Goal: Transaction & Acquisition: Subscribe to service/newsletter

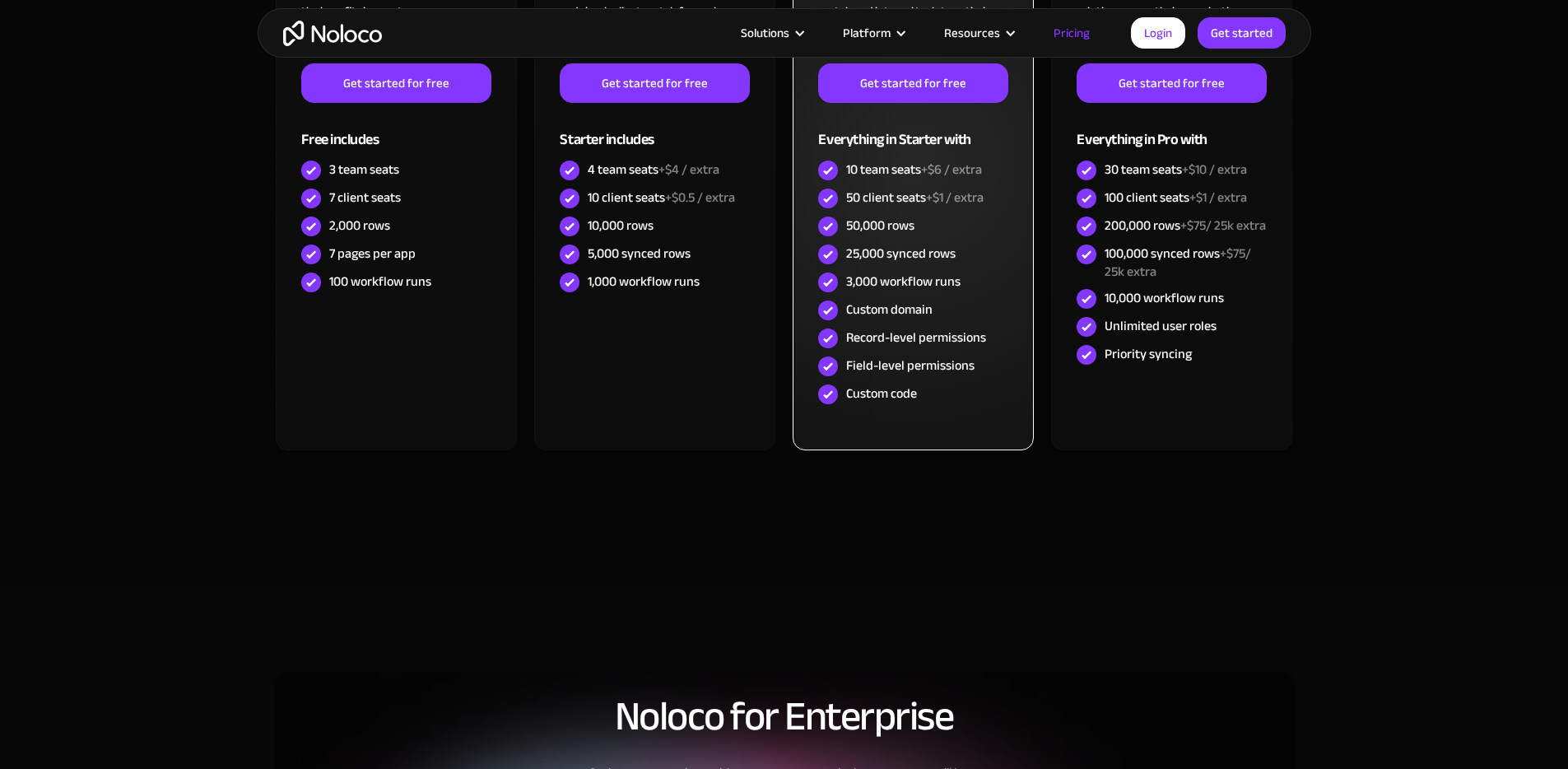
scroll to position [646, 0]
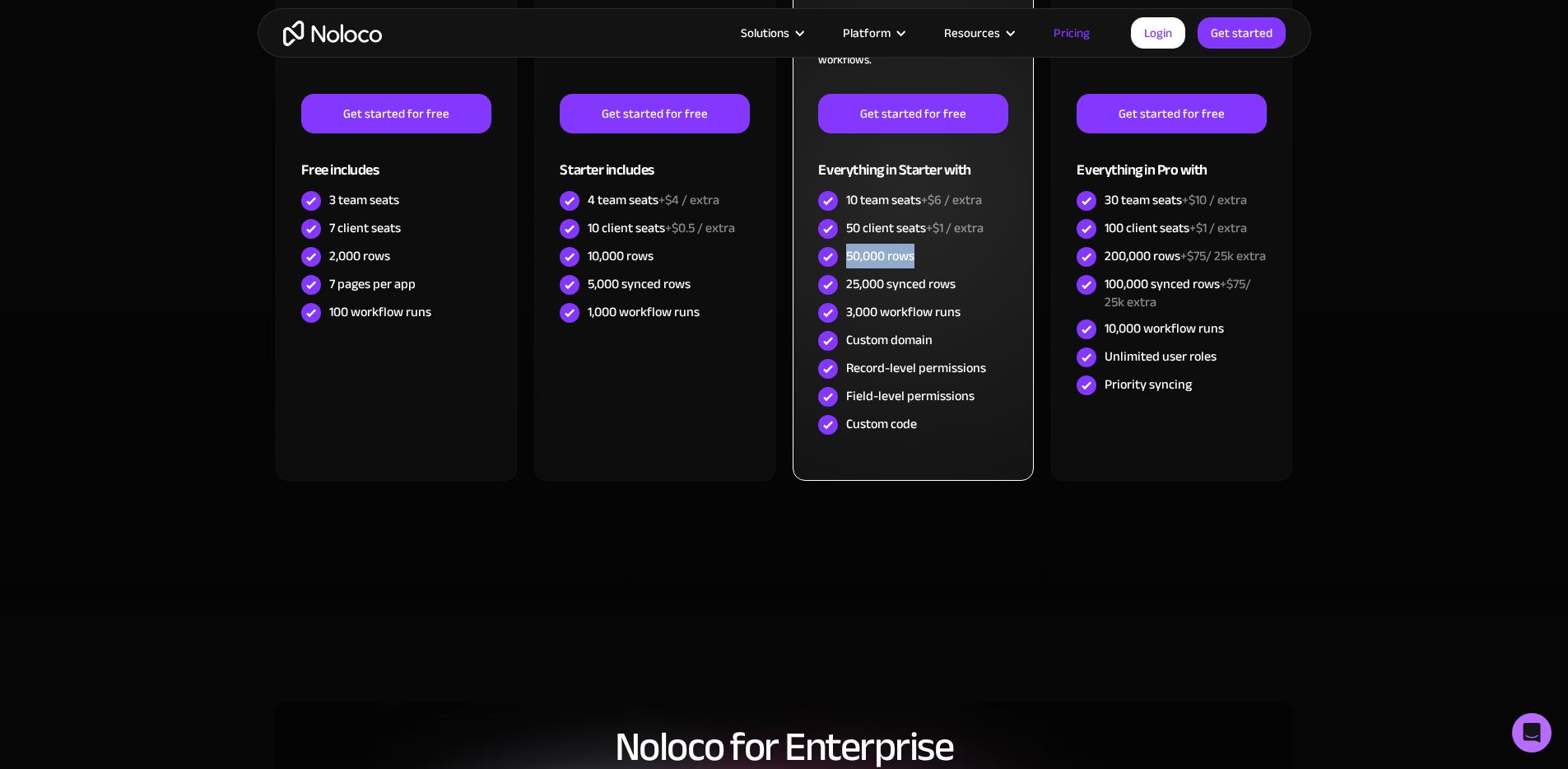
drag, startPoint x: 847, startPoint y: 253, endPoint x: 921, endPoint y: 254, distance: 74.0
click at [921, 254] on div "50,000 rows" at bounding box center [912, 257] width 189 height 28
copy div "50,000 rows"
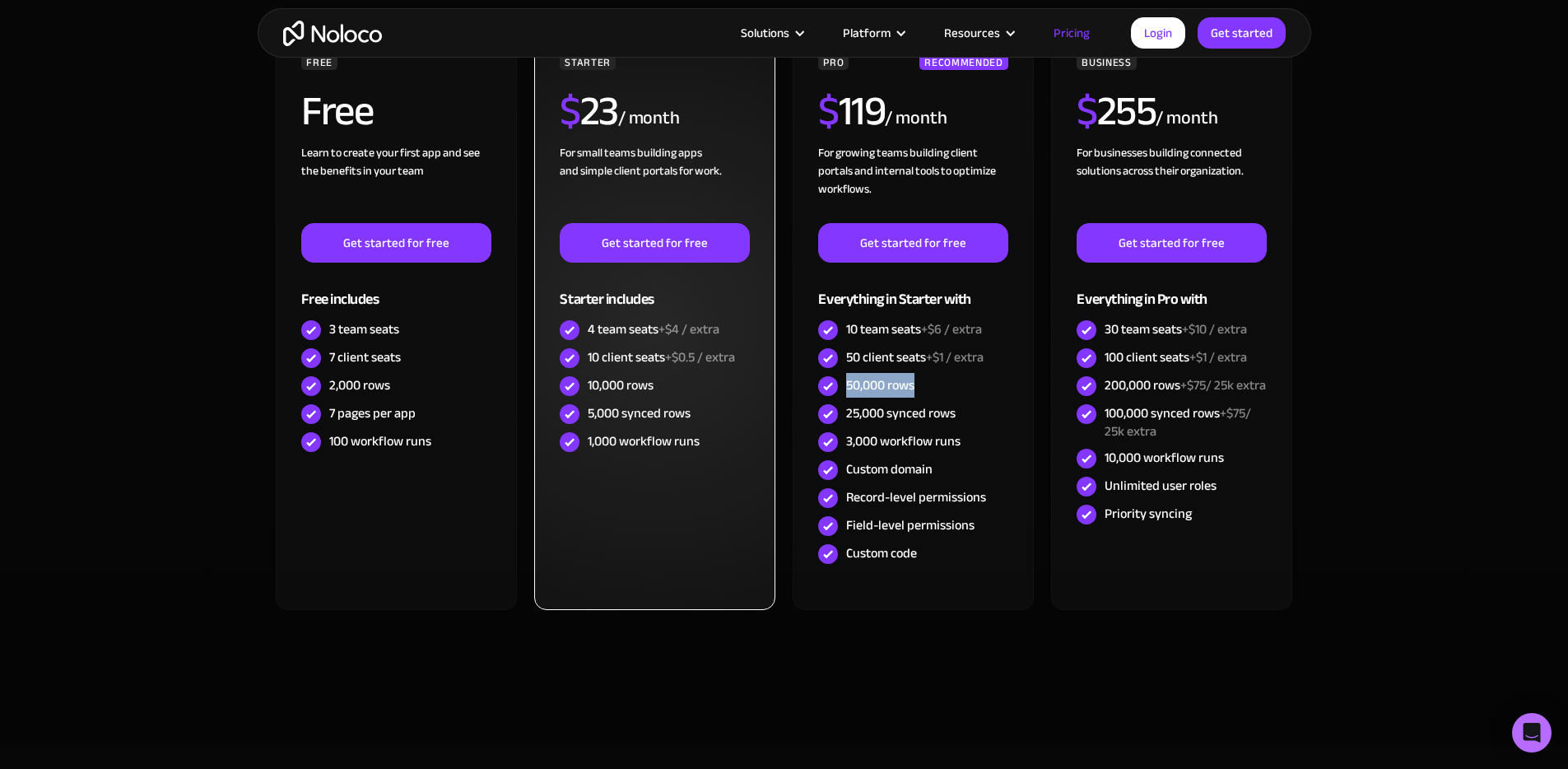
scroll to position [478, 0]
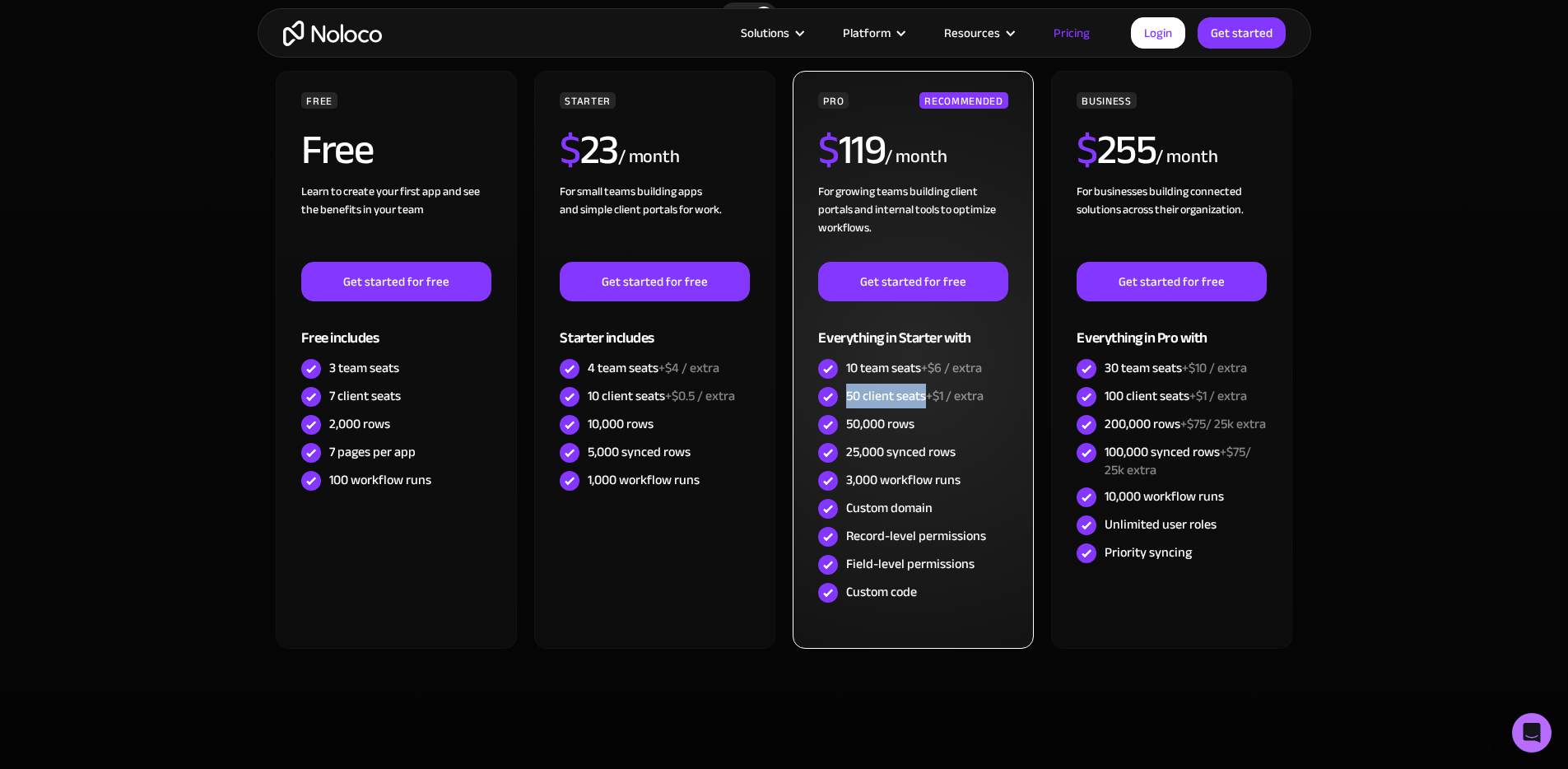
drag, startPoint x: 847, startPoint y: 396, endPoint x: 924, endPoint y: 395, distance: 77.0
click at [924, 395] on div "50 client seats +$1 / extra" at bounding box center [915, 396] width 138 height 18
copy div "50 client seats"
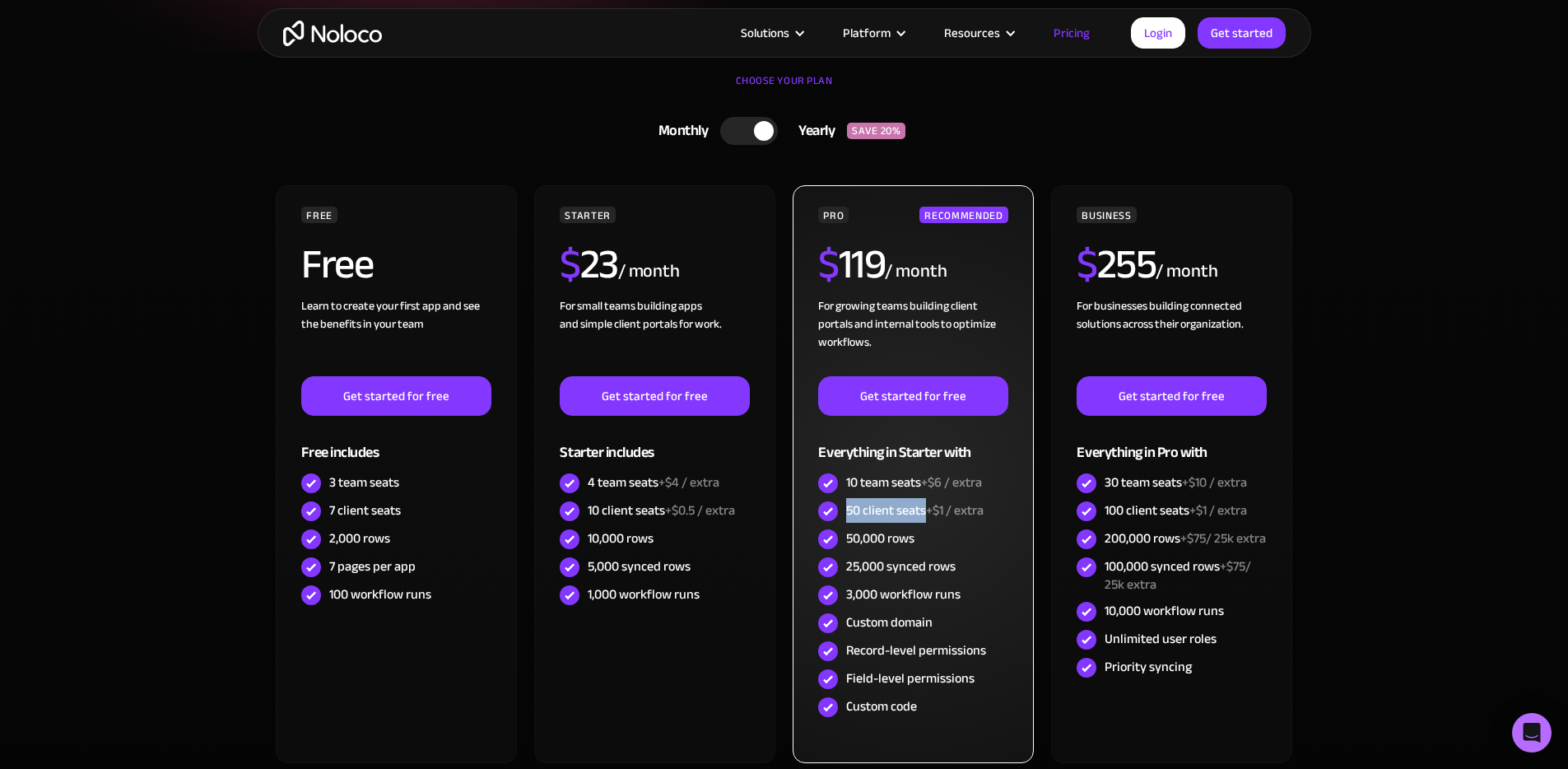
scroll to position [417, 0]
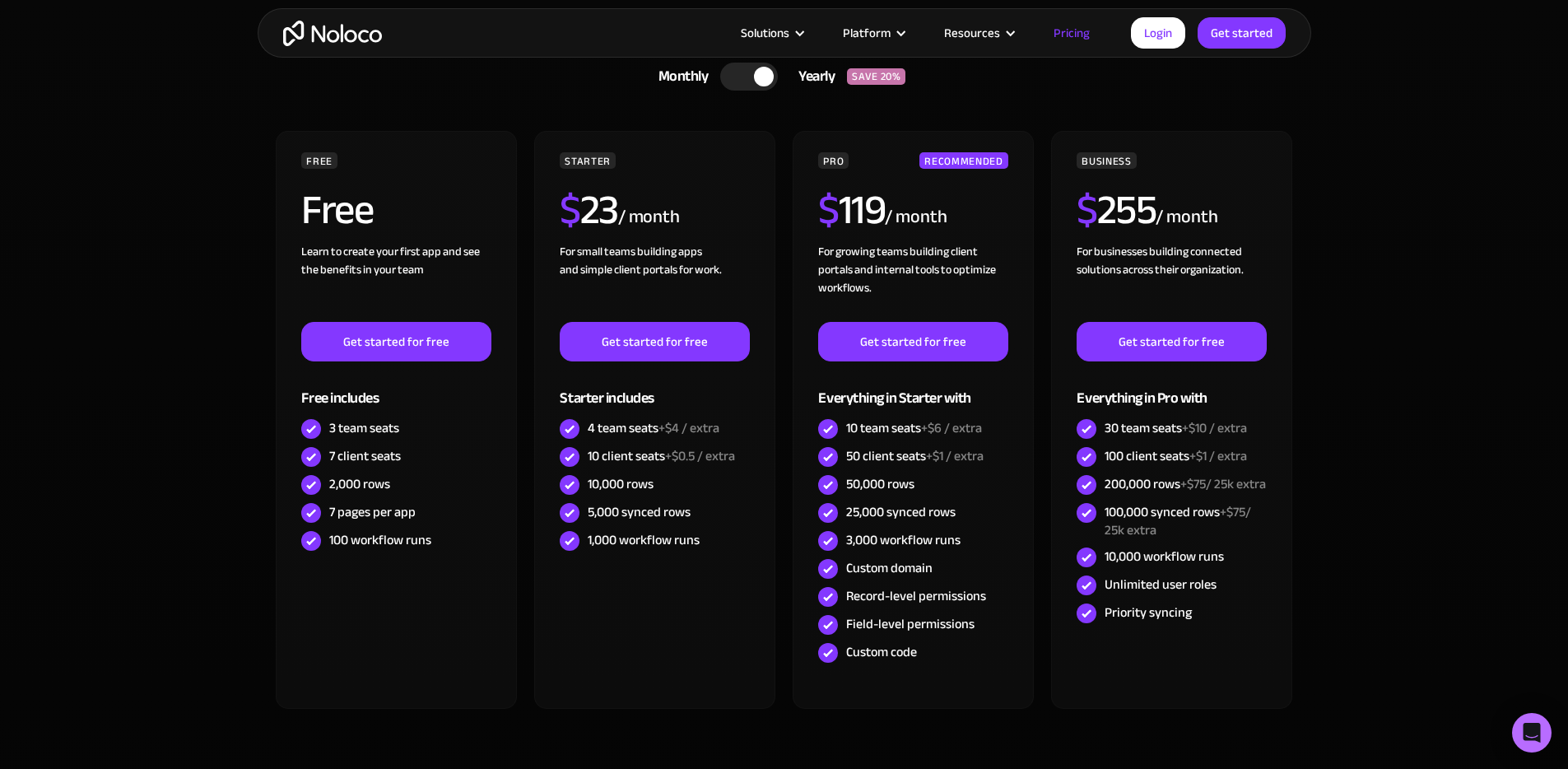
click at [1484, 214] on section "CHOOSE YOUR PLAN Monthly Yearly SAVE 20% Monthly Yearly SAVE 20% FREE Free Lear…" at bounding box center [784, 422] width 1568 height 848
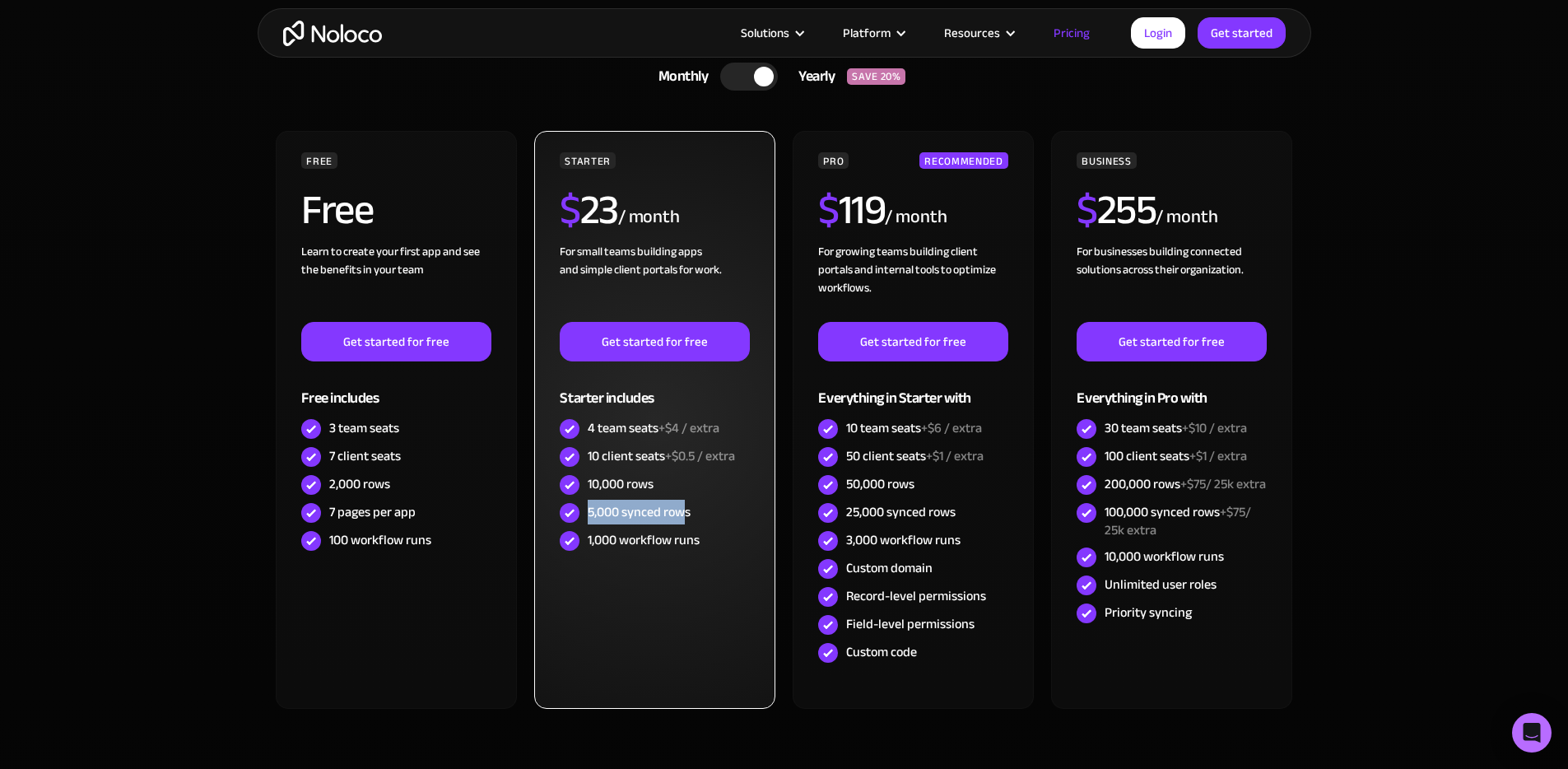
drag, startPoint x: 682, startPoint y: 513, endPoint x: 591, endPoint y: 518, distance: 91.1
click at [589, 519] on div "5,000 synced rows" at bounding box center [639, 512] width 103 height 18
drag, startPoint x: 616, startPoint y: 516, endPoint x: 666, endPoint y: 511, distance: 50.2
click at [617, 516] on div "5,000 synced rows" at bounding box center [639, 512] width 103 height 18
drag, startPoint x: 695, startPoint y: 512, endPoint x: 581, endPoint y: 515, distance: 114.0
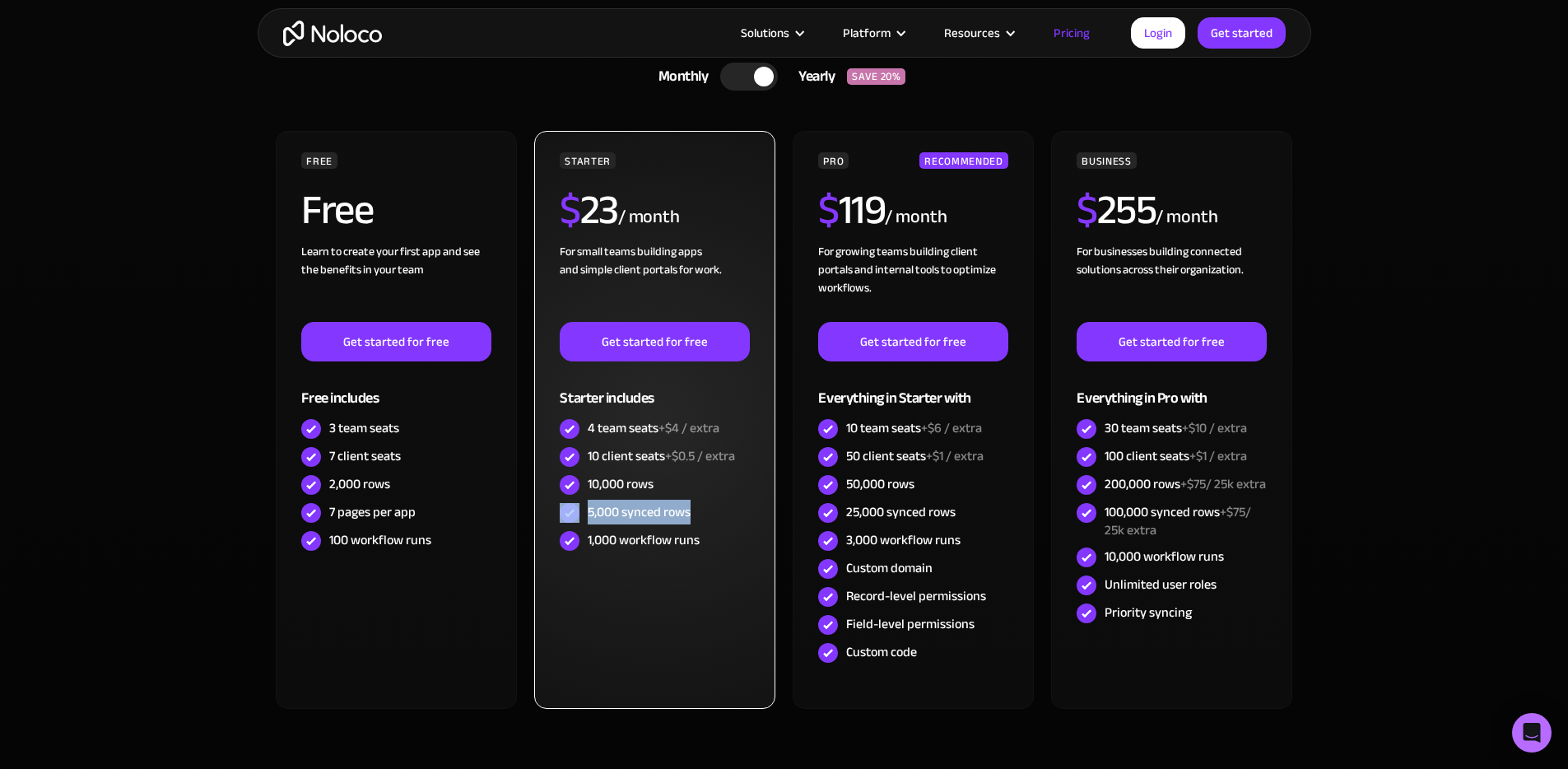
click at [581, 515] on div "5,000 synced rows" at bounding box center [654, 513] width 189 height 28
copy div "5,000 synced rows"
click at [671, 625] on div "STARTER $ 23 / month For small teams building apps and simple client portals fo…" at bounding box center [654, 420] width 241 height 579
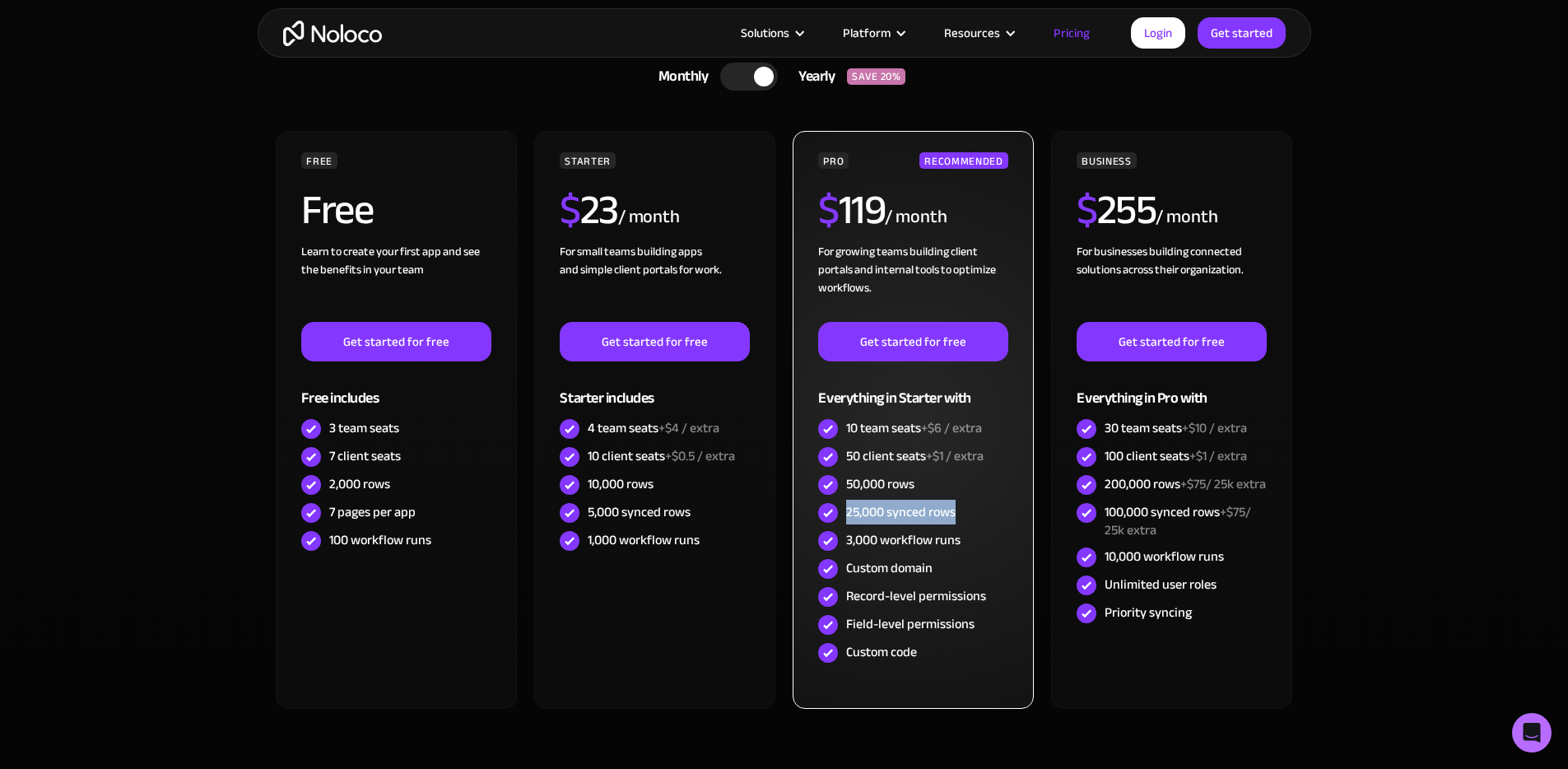
drag, startPoint x: 958, startPoint y: 509, endPoint x: 846, endPoint y: 509, distance: 112.0
click at [846, 509] on div "25,000 synced rows" at bounding box center [912, 513] width 189 height 28
copy div "25,000 synced rows"
click at [894, 514] on div "25,000 synced rows" at bounding box center [901, 512] width 110 height 18
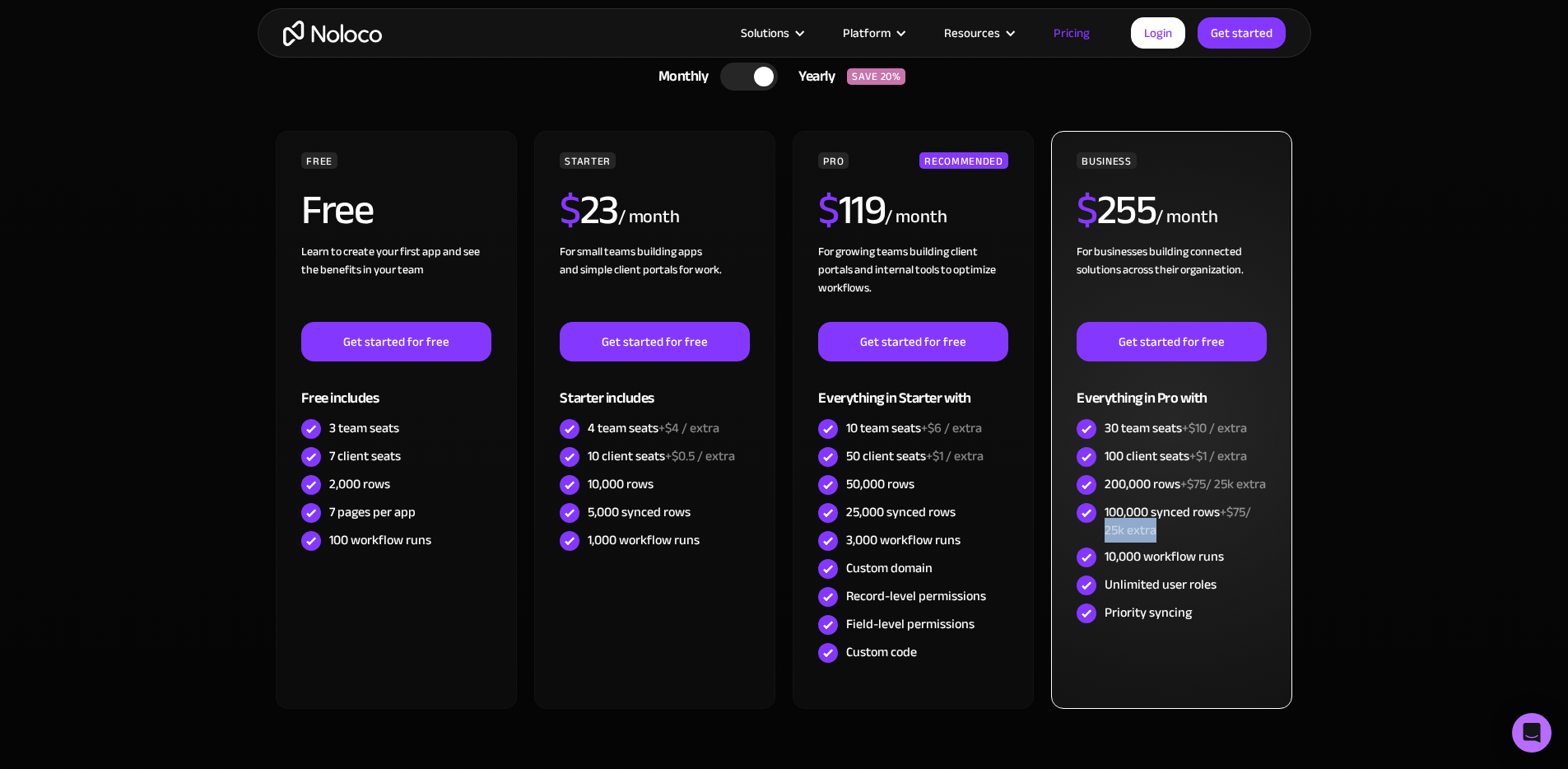
drag, startPoint x: 1108, startPoint y: 551, endPoint x: 1168, endPoint y: 549, distance: 60.0
click at [1168, 539] on div "100,000 synced rows +$75/ 25k extra" at bounding box center [1186, 521] width 161 height 37
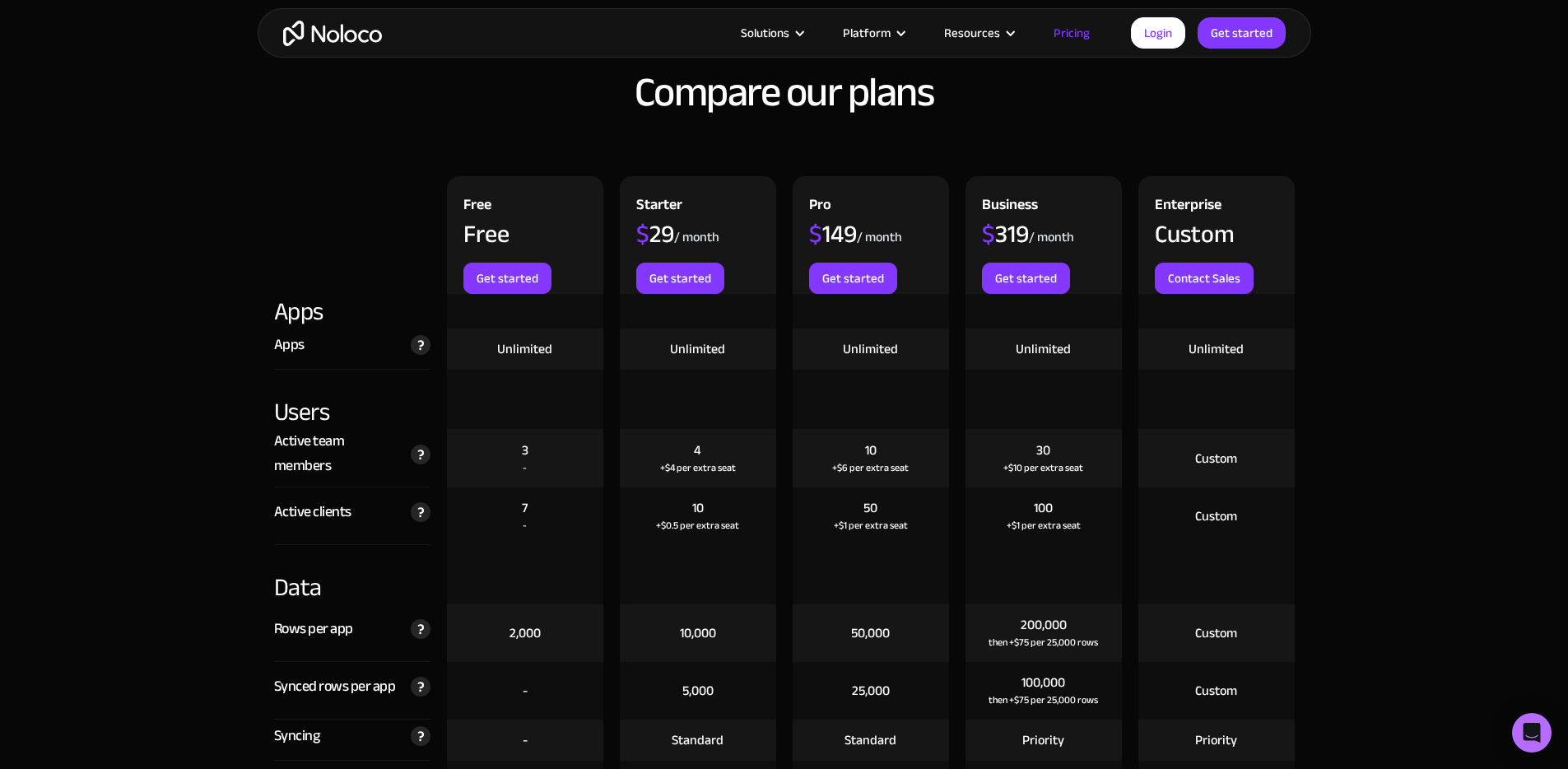
scroll to position [1784, 0]
